Goal: Check status: Check status

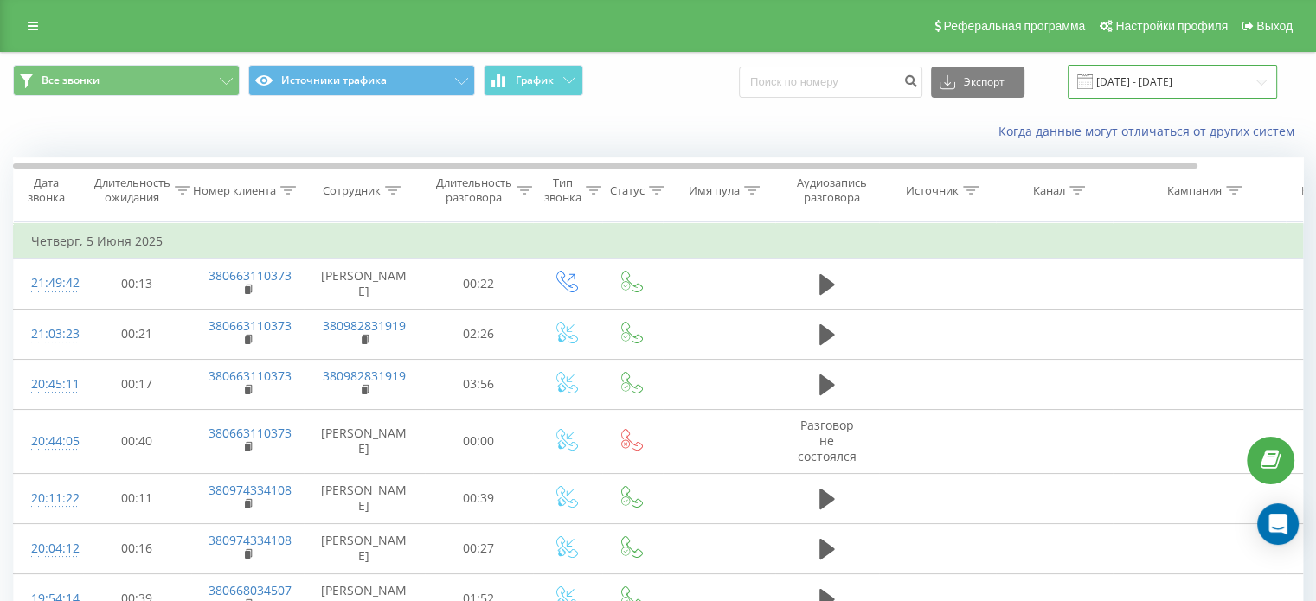
click at [1179, 89] on input "[DATE] - [DATE]" at bounding box center [1172, 82] width 209 height 34
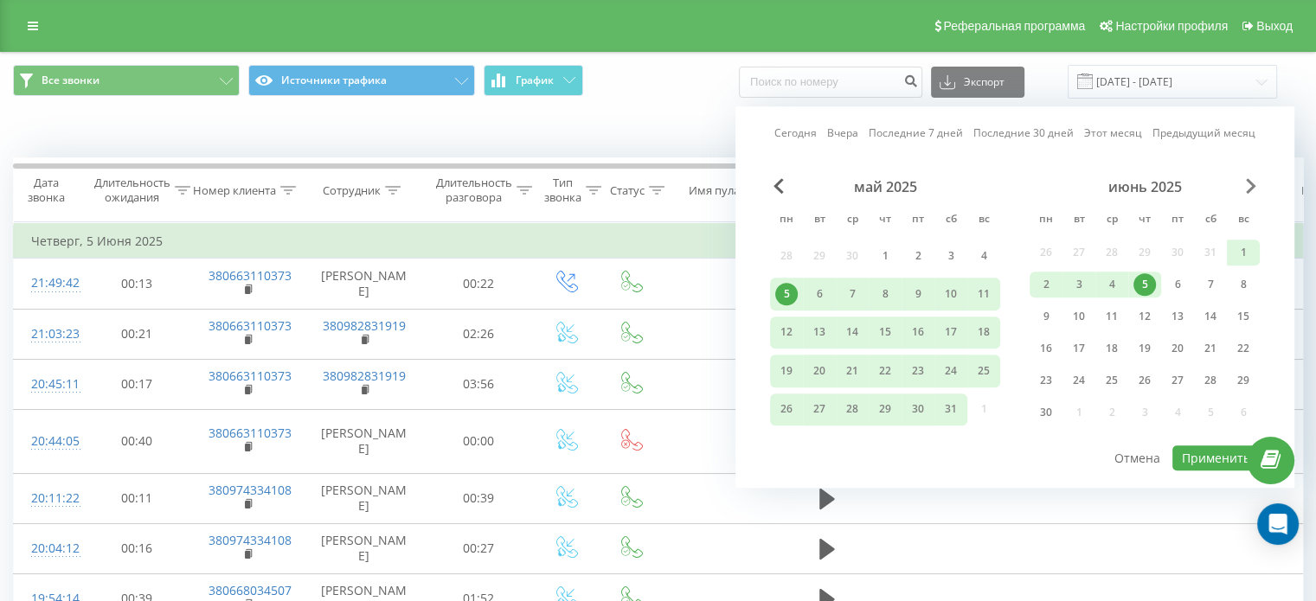
click at [1253, 185] on span "Next Month" at bounding box center [1251, 186] width 10 height 16
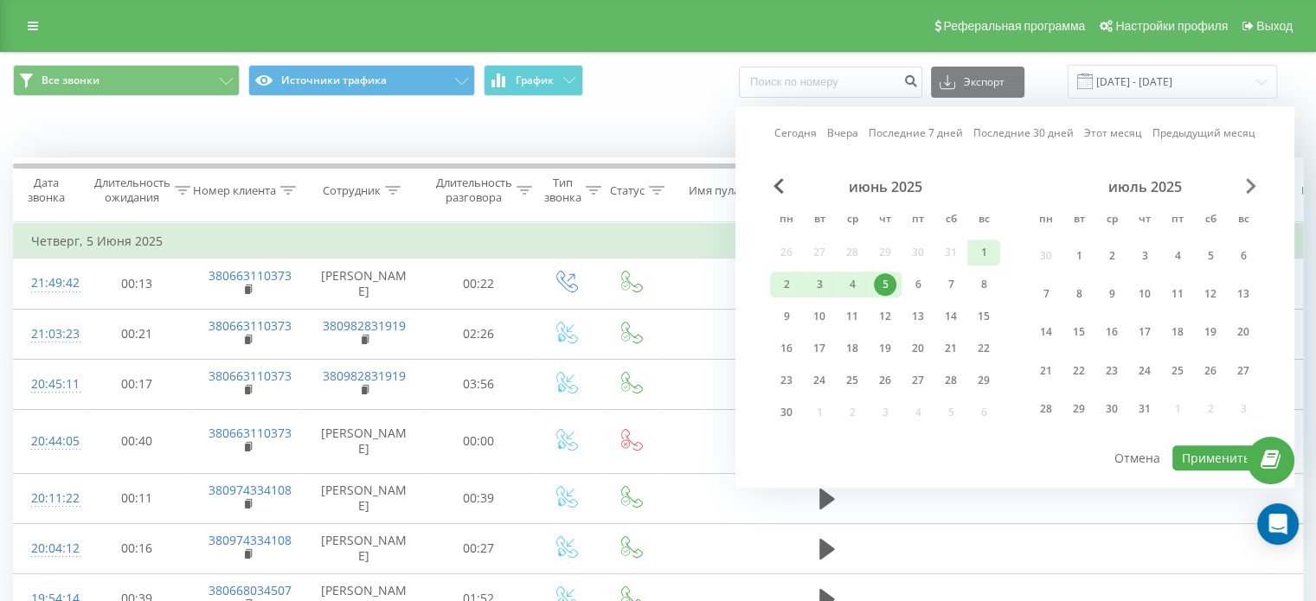
click at [1253, 185] on span "Next Month" at bounding box center [1251, 186] width 10 height 16
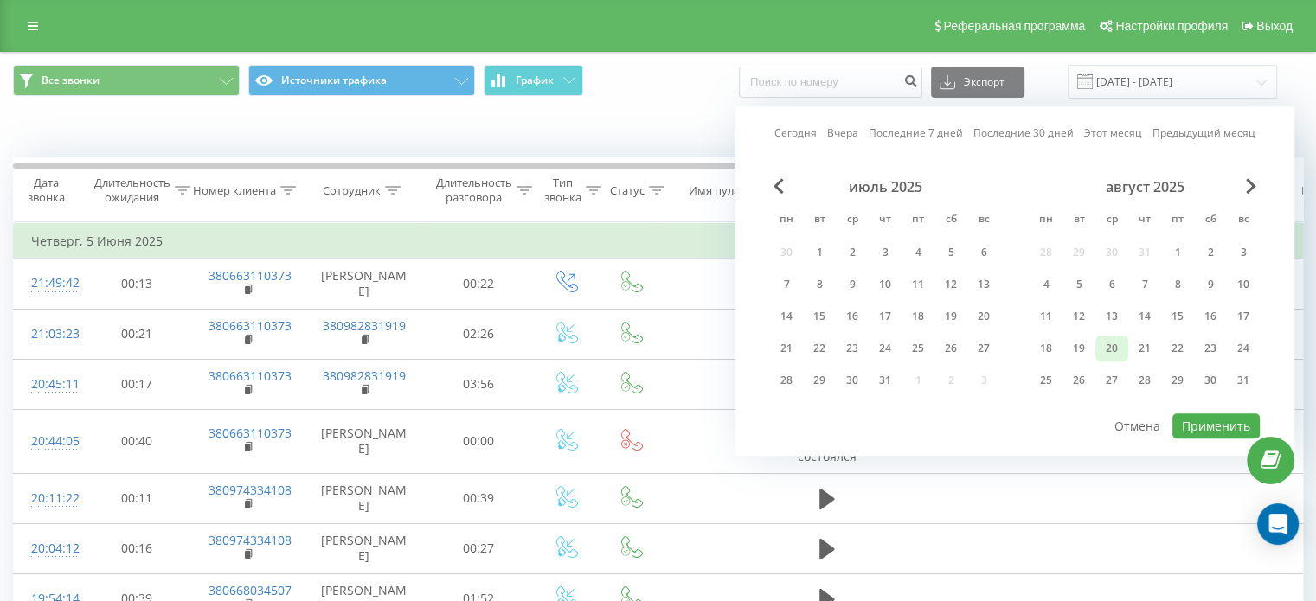
click at [1098, 346] on div "20" at bounding box center [1111, 349] width 33 height 26
click at [1197, 426] on button "Применить" at bounding box center [1215, 426] width 87 height 25
type input "[DATE] - [DATE]"
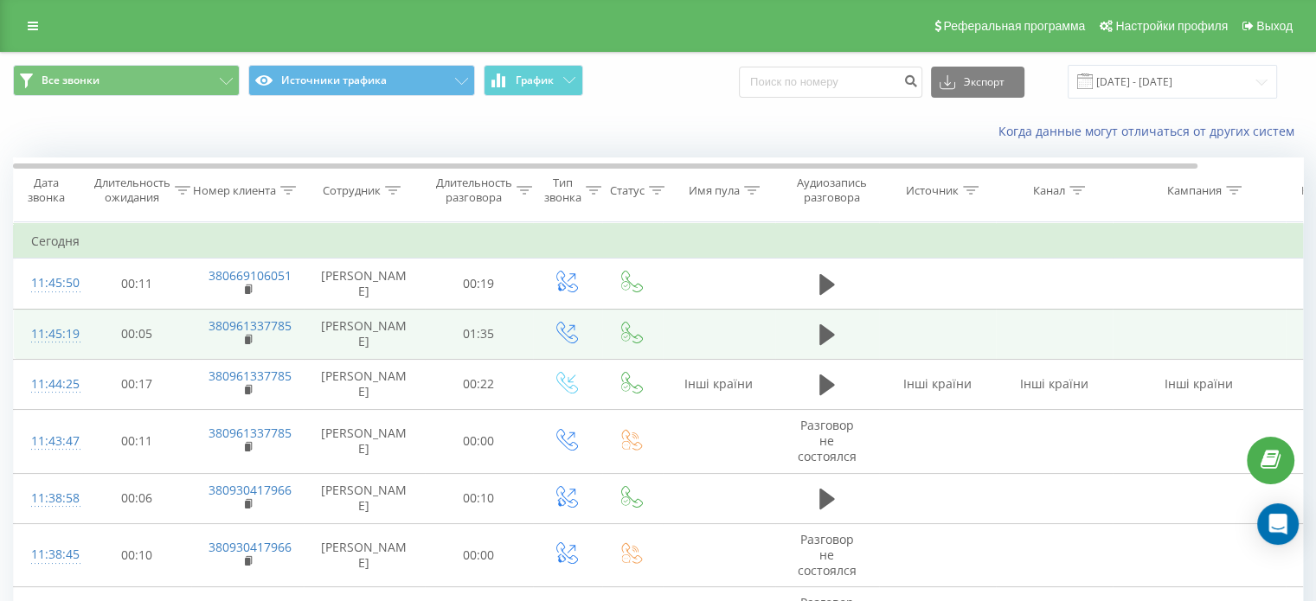
click at [61, 332] on div "11:45:19" at bounding box center [48, 335] width 35 height 34
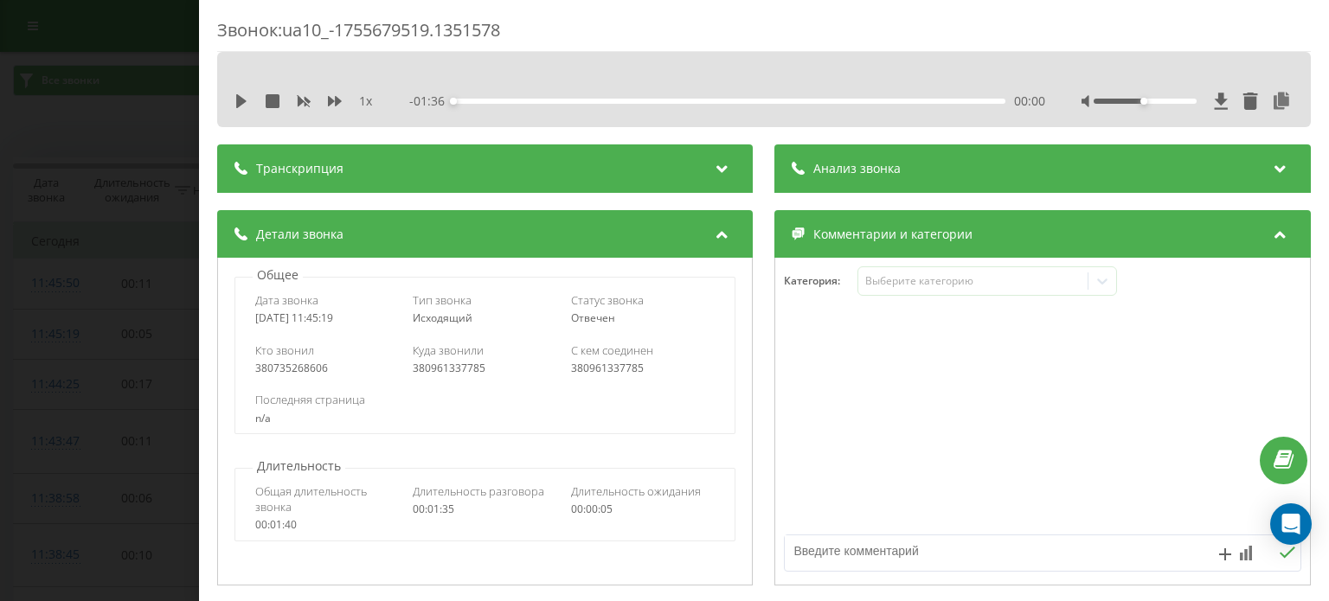
click at [240, 91] on div "1 x - 01:36 00:00 00:00" at bounding box center [764, 101] width 1068 height 26
click at [248, 100] on icon at bounding box center [241, 101] width 14 height 14
click at [527, 101] on div "00:03" at bounding box center [729, 101] width 551 height 5
click at [568, 100] on div "00:13" at bounding box center [729, 101] width 551 height 5
click at [163, 42] on div "Звонок : ua10_-1755679519.1351578 1 x - 00:42 00:53 00:53 Транскрипция Для анал…" at bounding box center [664, 300] width 1329 height 601
